Goal: Information Seeking & Learning: Find specific fact

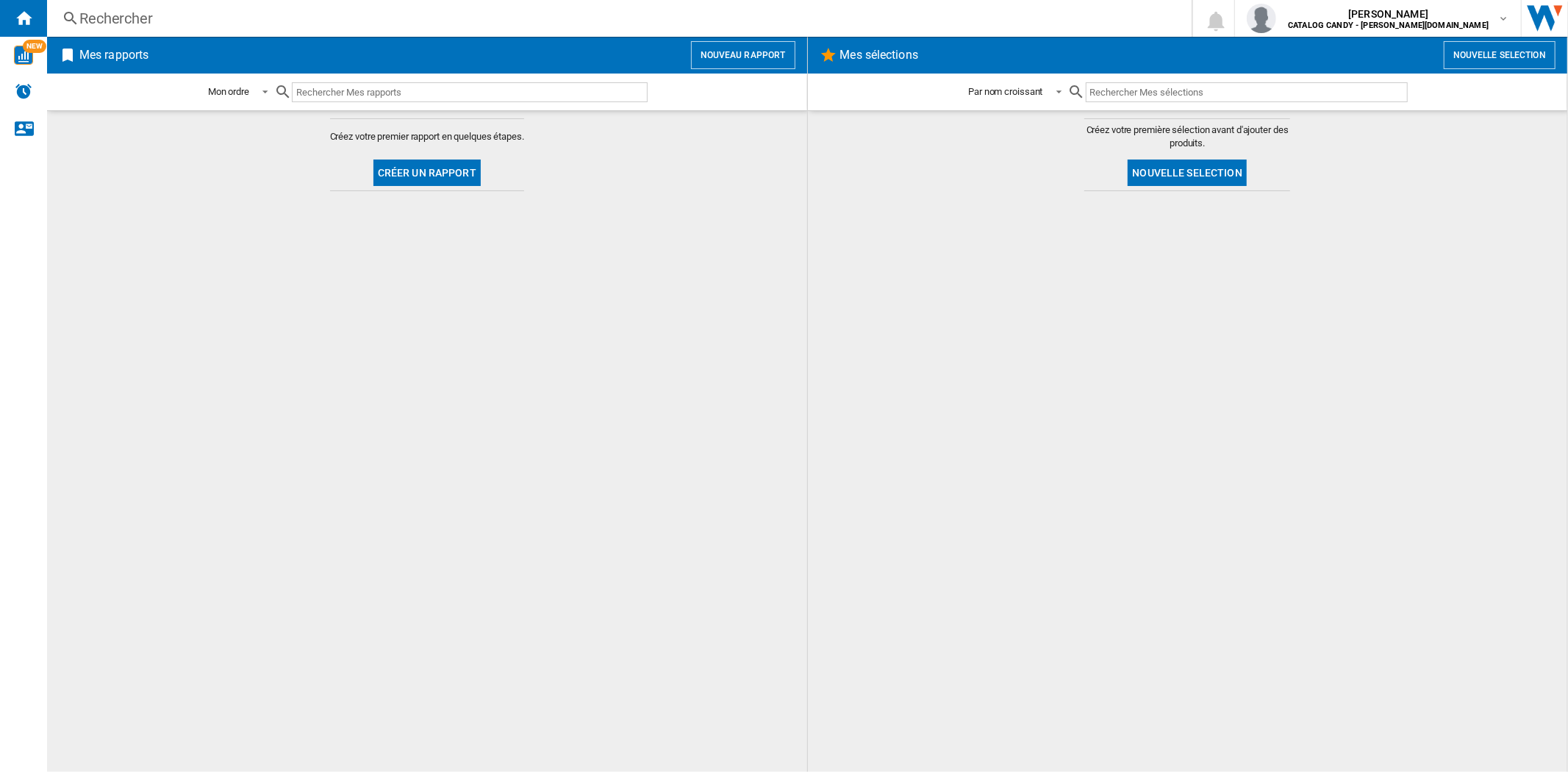
click at [216, 17] on div "Rechercher" at bounding box center [616, 18] width 1074 height 21
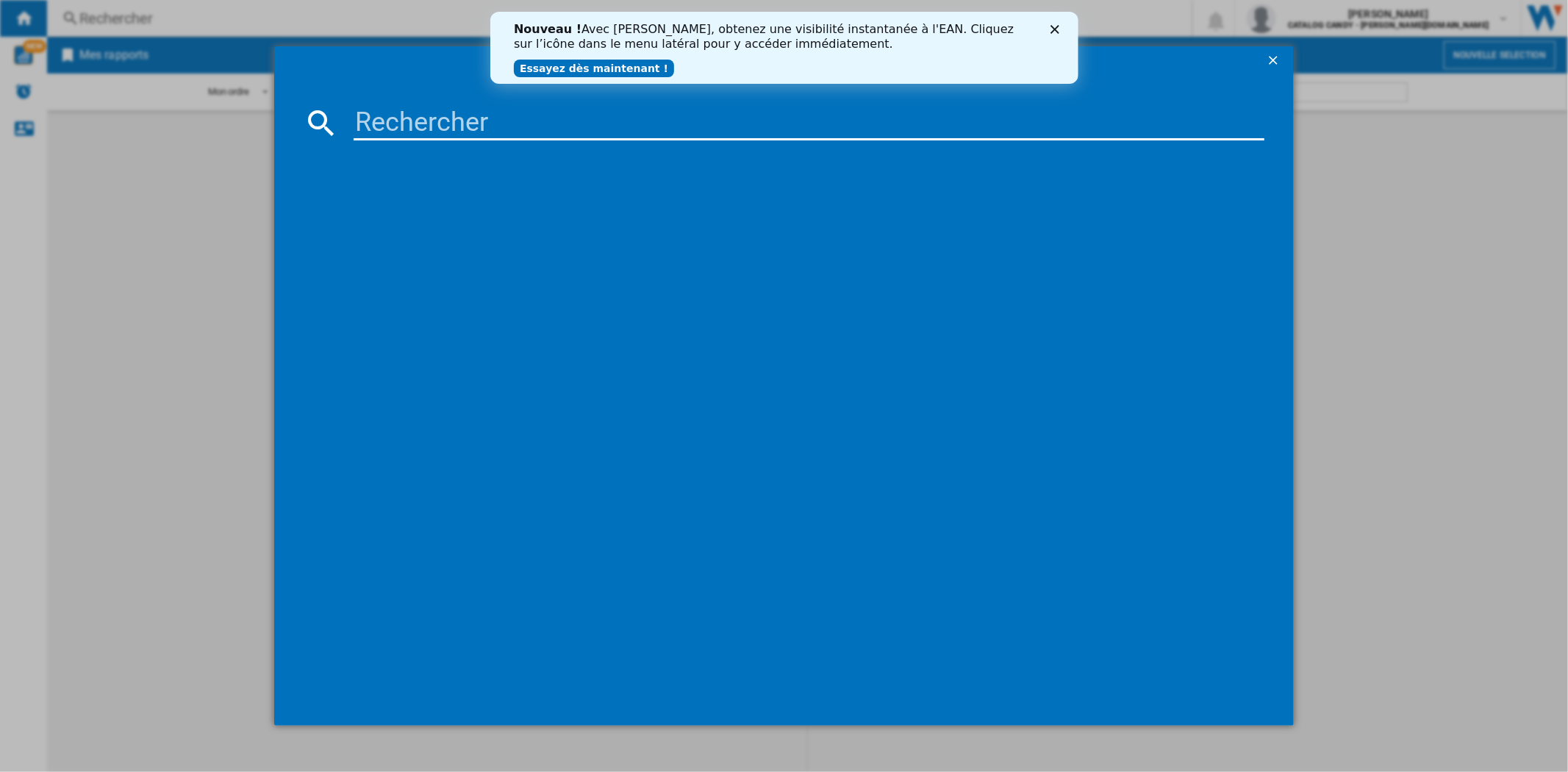
drag, startPoint x: 402, startPoint y: 124, endPoint x: 404, endPoint y: 111, distance: 13.2
click at [402, 118] on input at bounding box center [809, 123] width 910 height 35
paste input "WHK26403XP6E1"
type input "WHK26403XP6E1"
click at [1057, 25] on icon "Fermer" at bounding box center [1054, 30] width 9 height 9
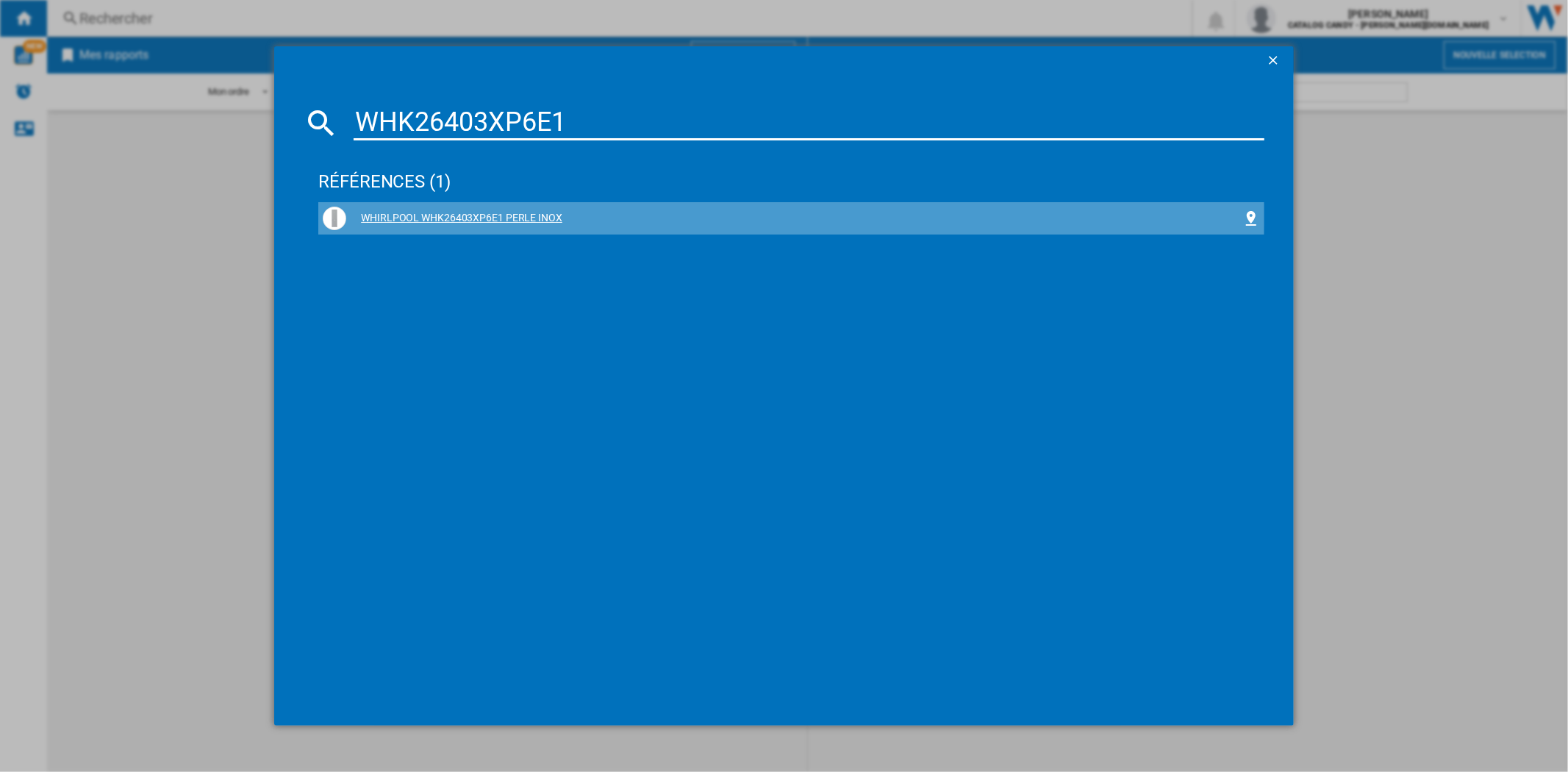
click at [493, 215] on div "WHIRLPOOL WHK26403XP6E1 PERLE INOX" at bounding box center [794, 218] width 895 height 15
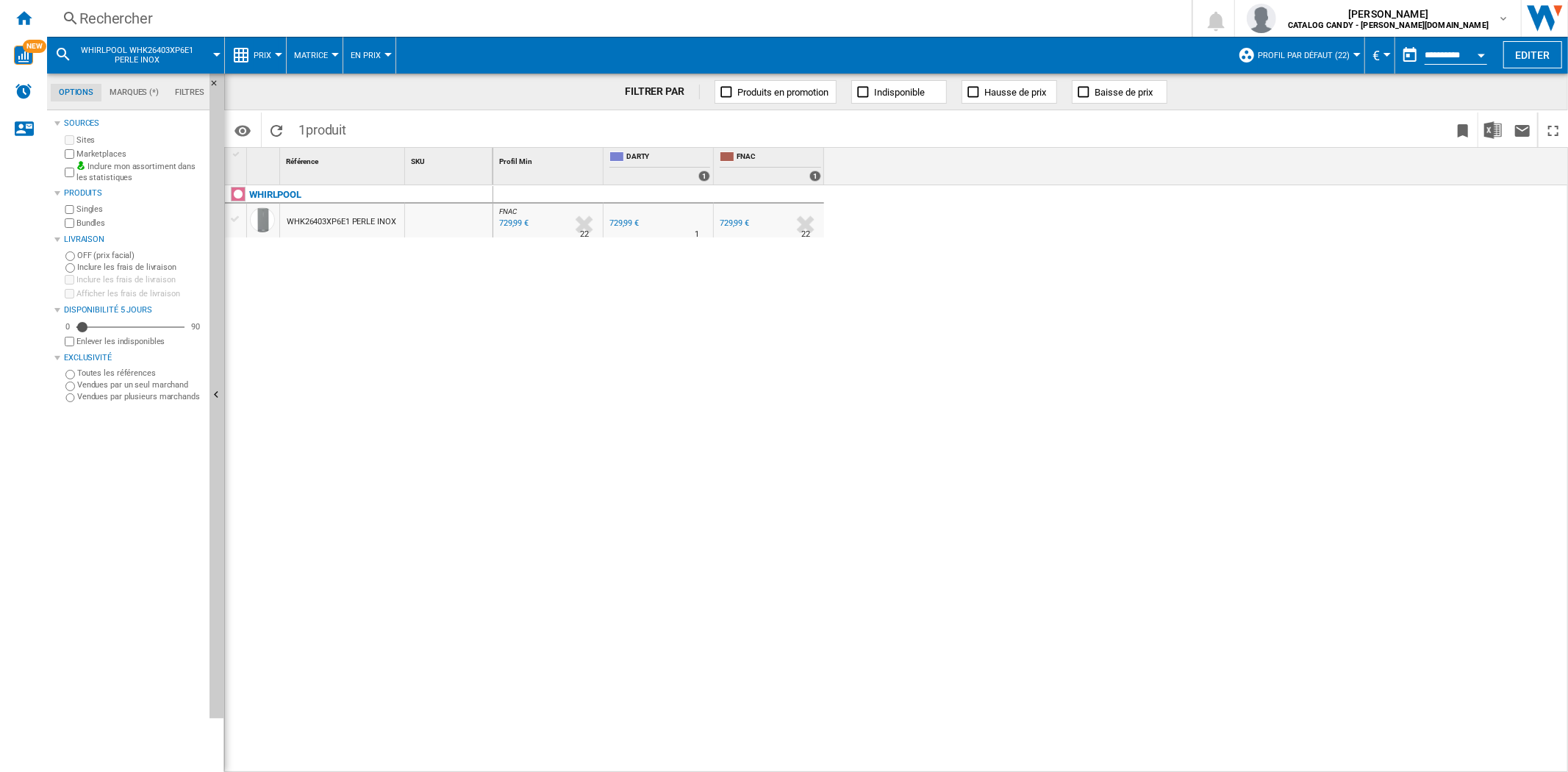
click at [267, 56] on span "Prix" at bounding box center [262, 55] width 18 height 10
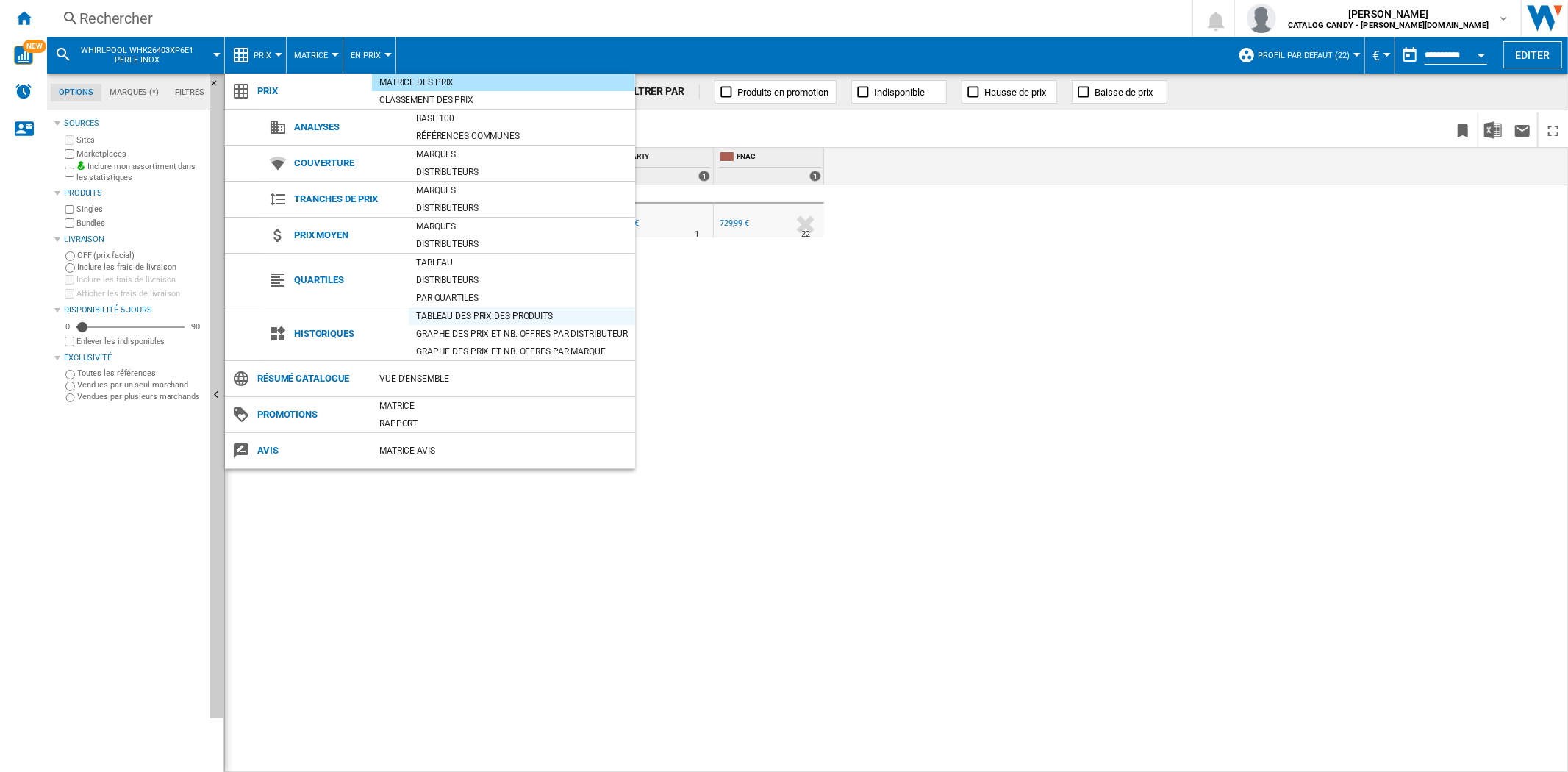
click at [467, 314] on div "Tableau des prix des produits" at bounding box center [522, 315] width 226 height 15
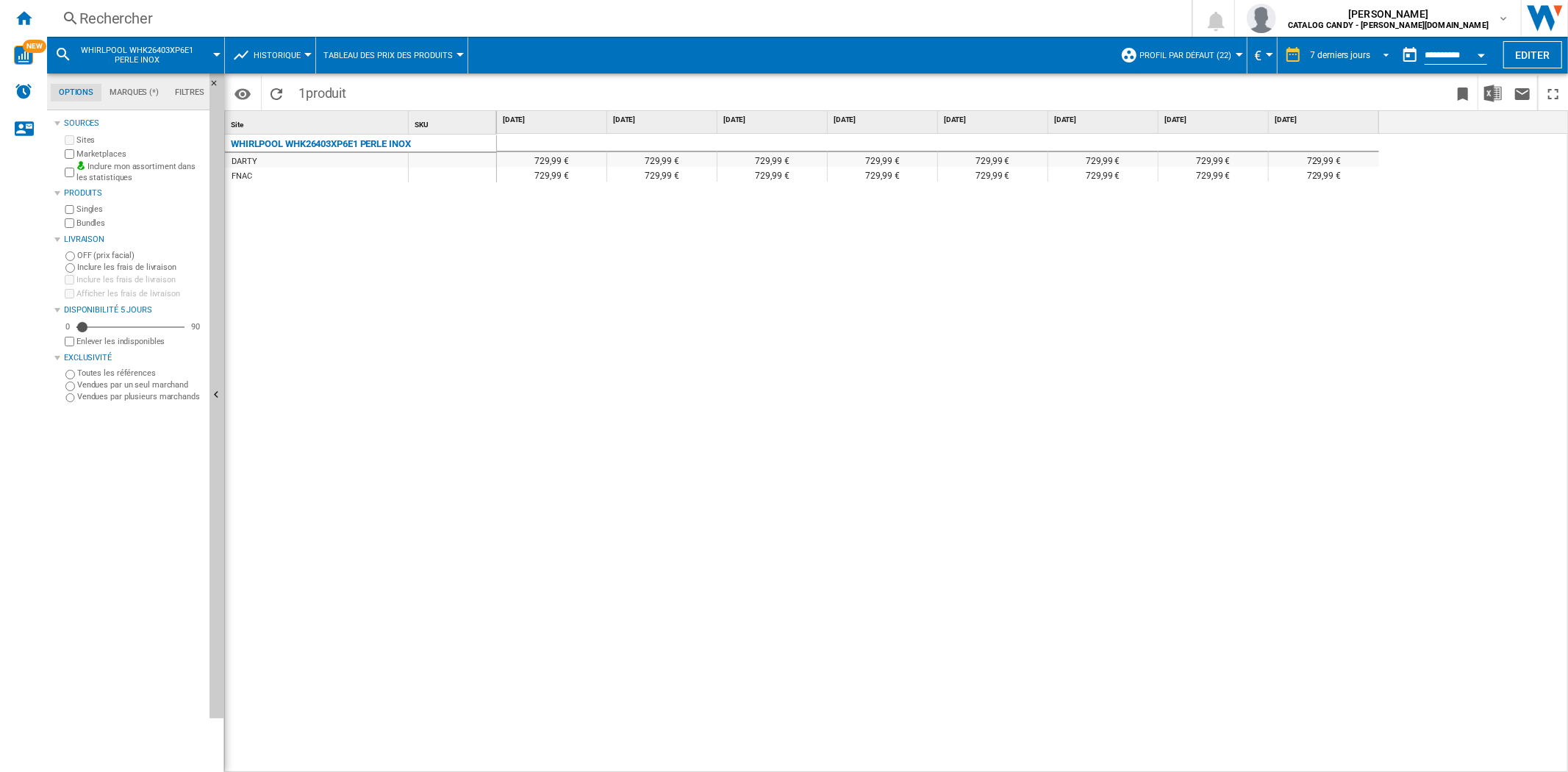
click at [1379, 49] on span "REPORTS.WIZARD.STEPS.REPORT.STEPS.REPORT_OPTIONS.PERIOD: 7 derniers jours" at bounding box center [1382, 53] width 18 height 13
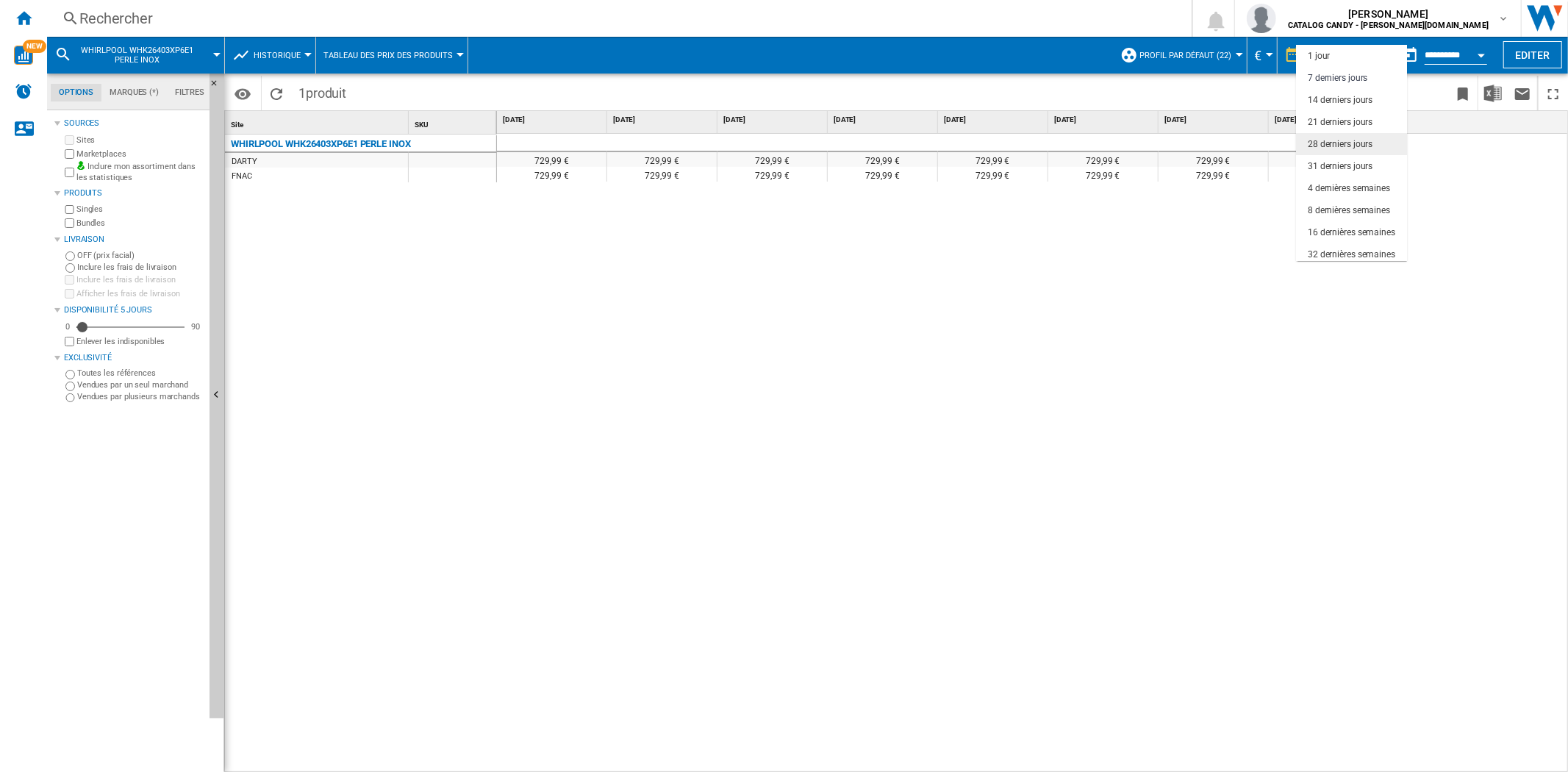
scroll to position [22, 0]
click at [1363, 210] on div "16 dernières semaines" at bounding box center [1351, 211] width 88 height 12
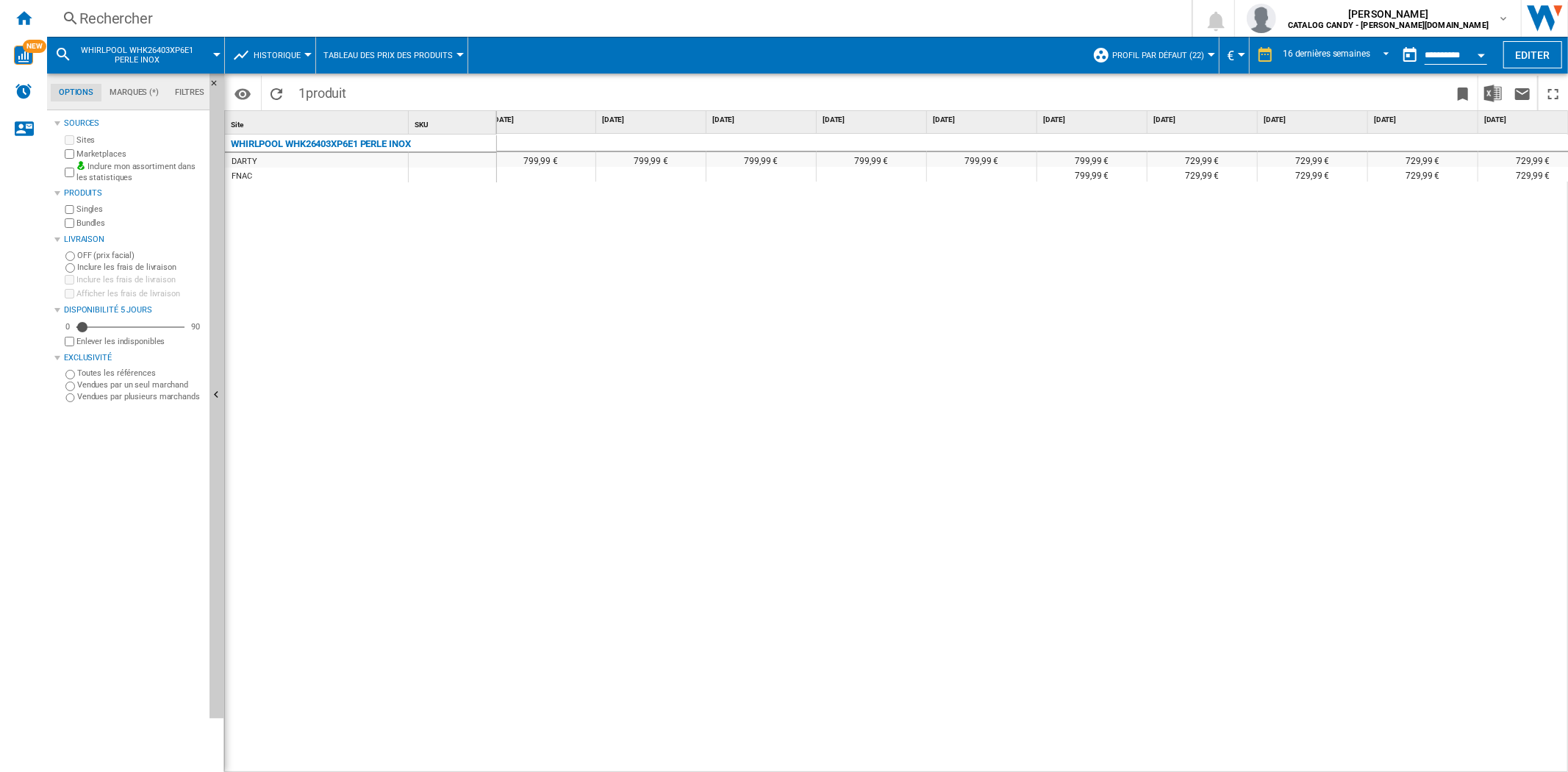
scroll to position [0, 690]
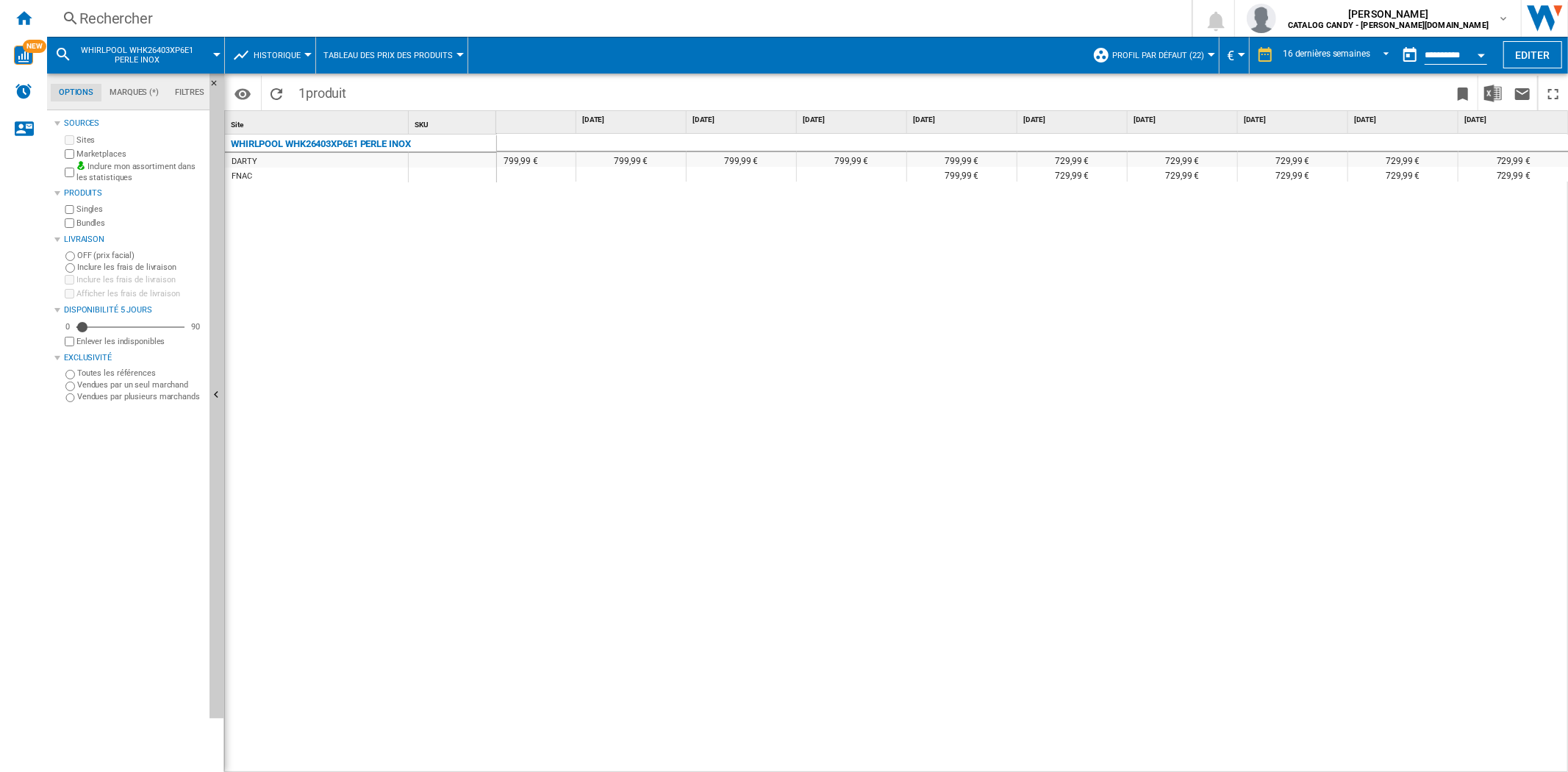
click at [238, 17] on div "Rechercher" at bounding box center [616, 18] width 1074 height 21
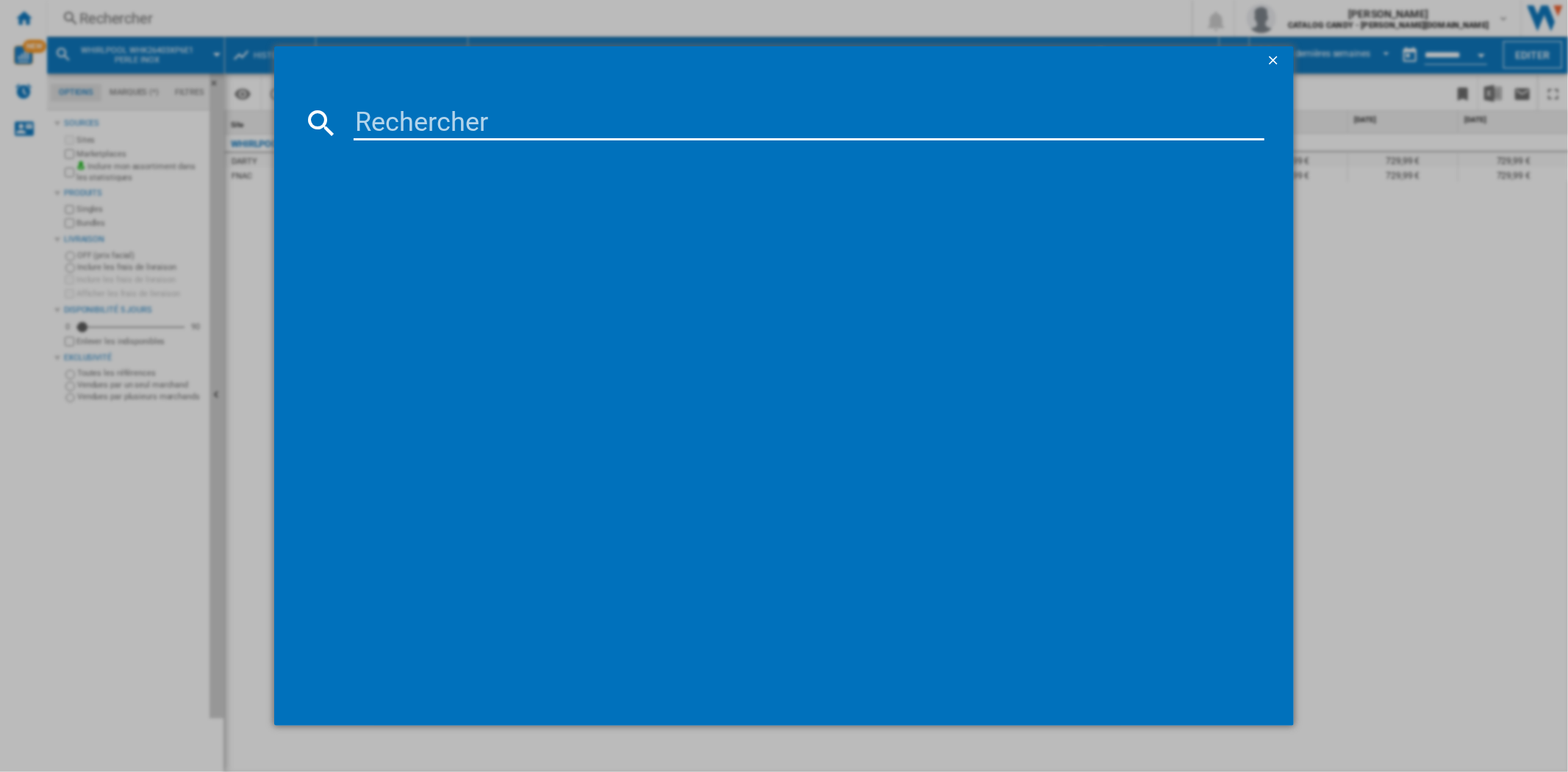
click at [419, 124] on input at bounding box center [809, 123] width 910 height 35
type input "B3RCNE415HXB"
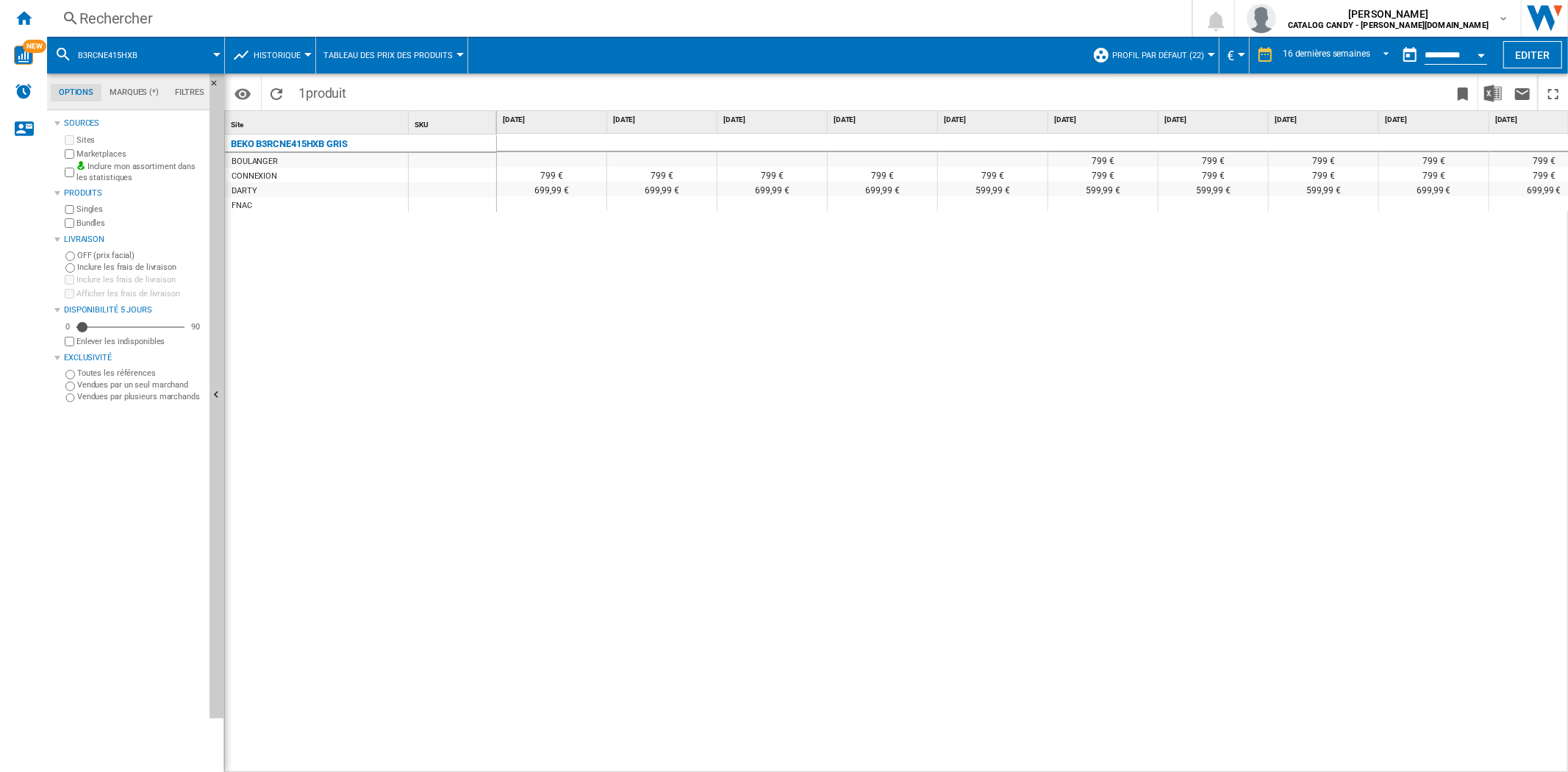
drag, startPoint x: 895, startPoint y: 763, endPoint x: 966, endPoint y: 755, distance: 71.4
click at [966, 755] on div "799 € 799 € 799 € 799 € 799 € 649 € 799 € 799 € 799 € 799 € 799 € 799 € 799 € 7…" at bounding box center [1033, 453] width 1072 height 638
drag, startPoint x: 821, startPoint y: 764, endPoint x: 803, endPoint y: 759, distance: 18.7
click at [862, 755] on div "799 € 799 € 799 € 799 € 799 € 649 € 799 € 799 € 799 € 799 € 799 € 799 € 799 € 7…" at bounding box center [1033, 453] width 1072 height 638
drag, startPoint x: 508, startPoint y: 763, endPoint x: 759, endPoint y: 592, distance: 303.7
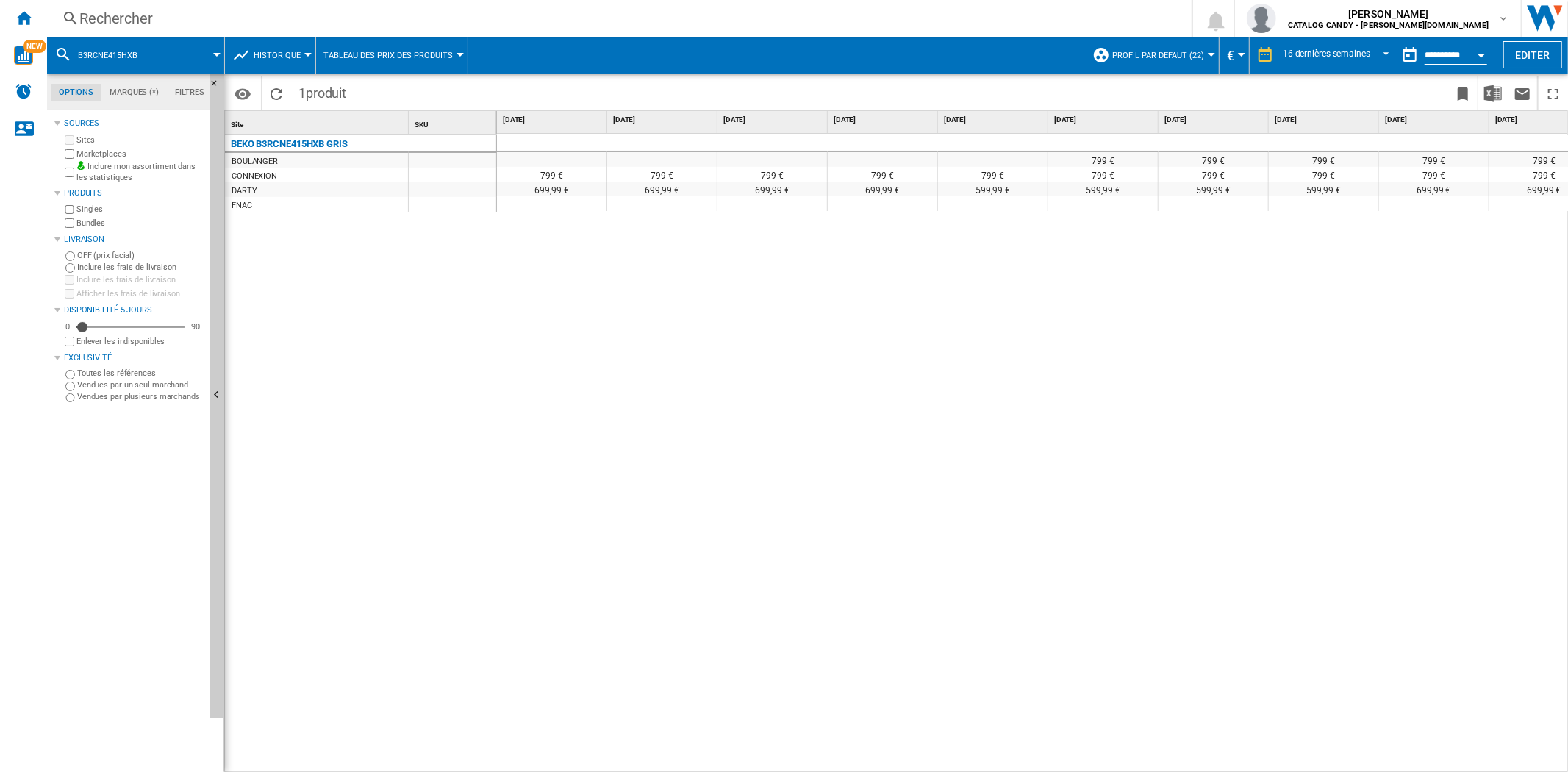
click at [582, 762] on div "799 € 799 € 799 € 799 € 799 € 649 € 799 € 799 € 799 € 799 € 799 € 799 € 799 € 7…" at bounding box center [1033, 453] width 1072 height 638
click at [871, 478] on div "799 € 799 € 799 € 799 € 799 € 649 € 799 € 799 € 799 € 799 € 799 € 799 € 799 € 7…" at bounding box center [1033, 453] width 1072 height 638
